Goal: Information Seeking & Learning: Stay updated

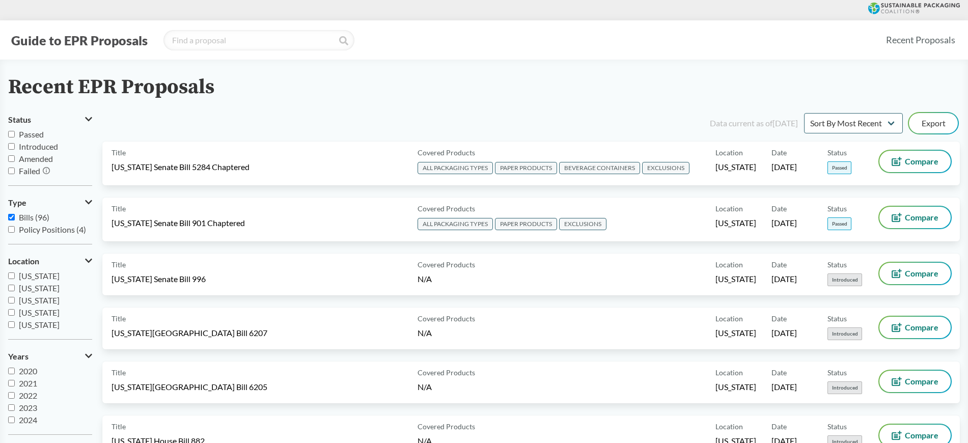
drag, startPoint x: 679, startPoint y: 122, endPoint x: 795, endPoint y: 127, distance: 116.7
click at [795, 127] on div "Data current as of [DATE] Sort By Most Recent Sort By Status Export" at bounding box center [537, 123] width 845 height 24
click at [795, 125] on div "Data current as of [DATE]" at bounding box center [754, 123] width 88 height 12
click at [275, 90] on div "Recent EPR Proposals" at bounding box center [484, 87] width 952 height 23
